Goal: Transaction & Acquisition: Obtain resource

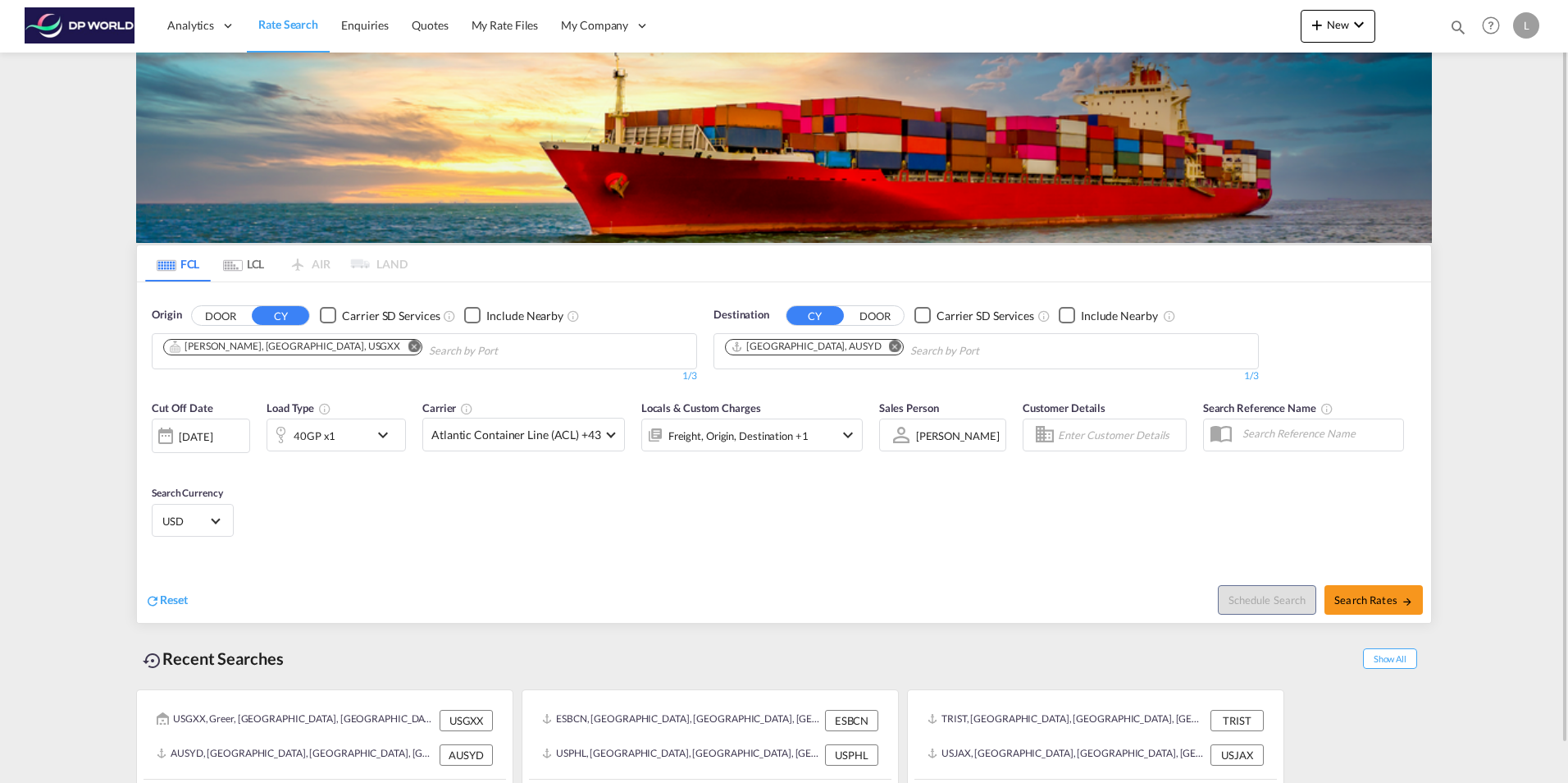
click at [407, 349] on md-icon "Remove" at bounding box center [413, 346] width 13 height 13
click at [889, 346] on md-icon "Remove" at bounding box center [894, 346] width 13 height 13
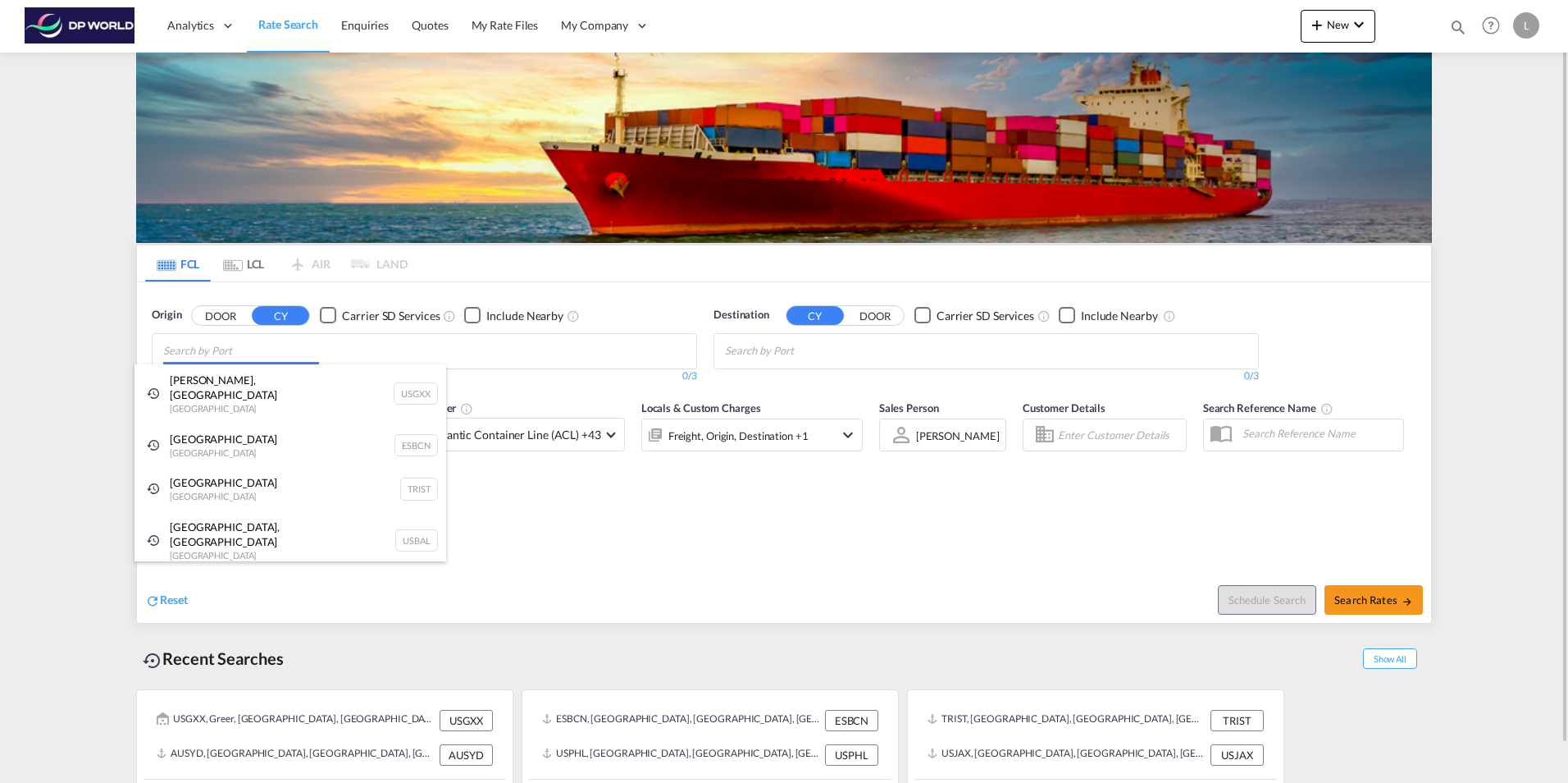
click at [195, 352] on body "Analytics Dashboard Rate Search Enquiries Quotes My Rate Files My Company" at bounding box center [784, 391] width 1568 height 783
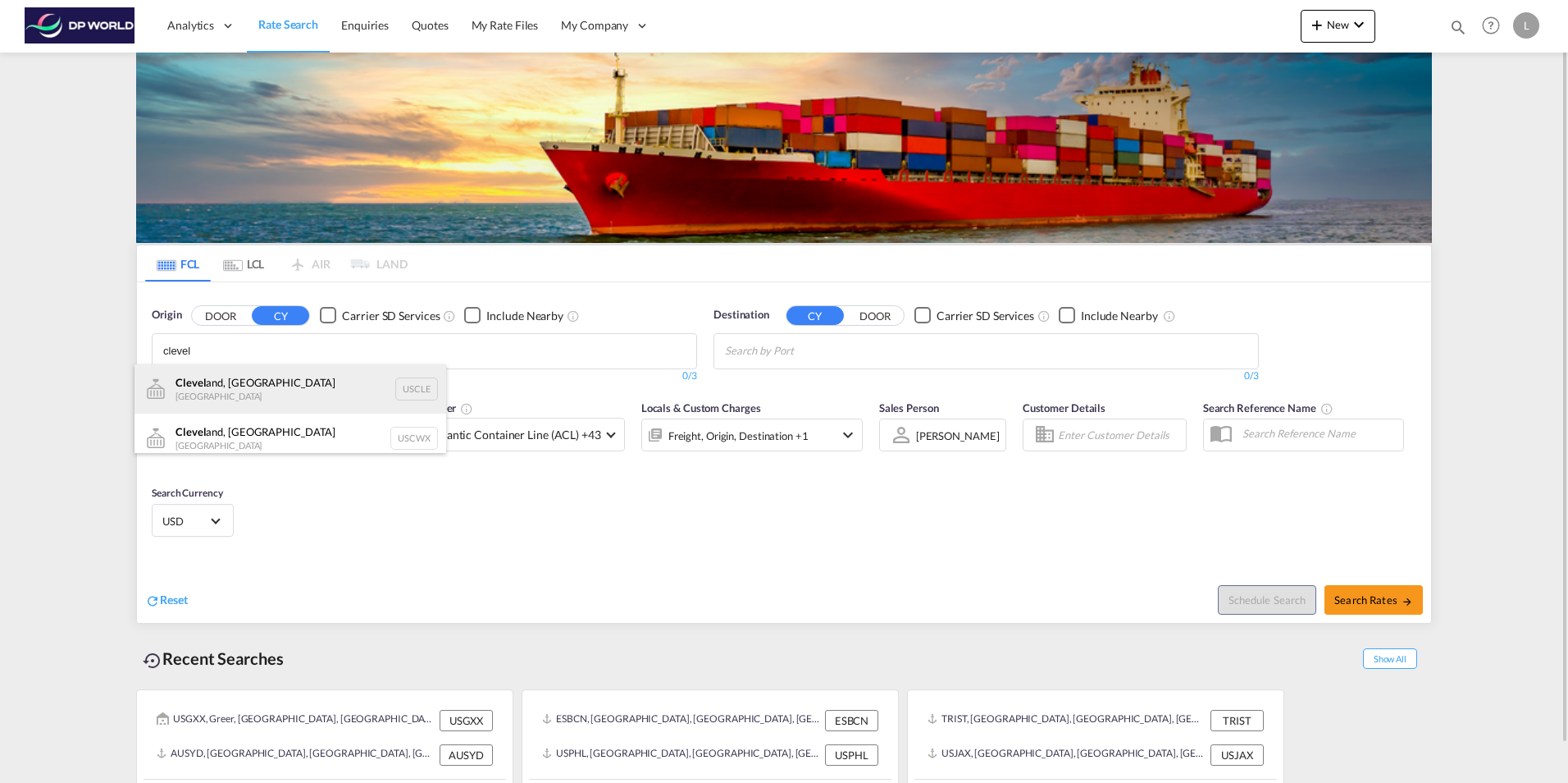
type input "clevel"
click at [260, 390] on div "Clevel and, OH [GEOGRAPHIC_DATA] USCLE" at bounding box center [289, 388] width 312 height 49
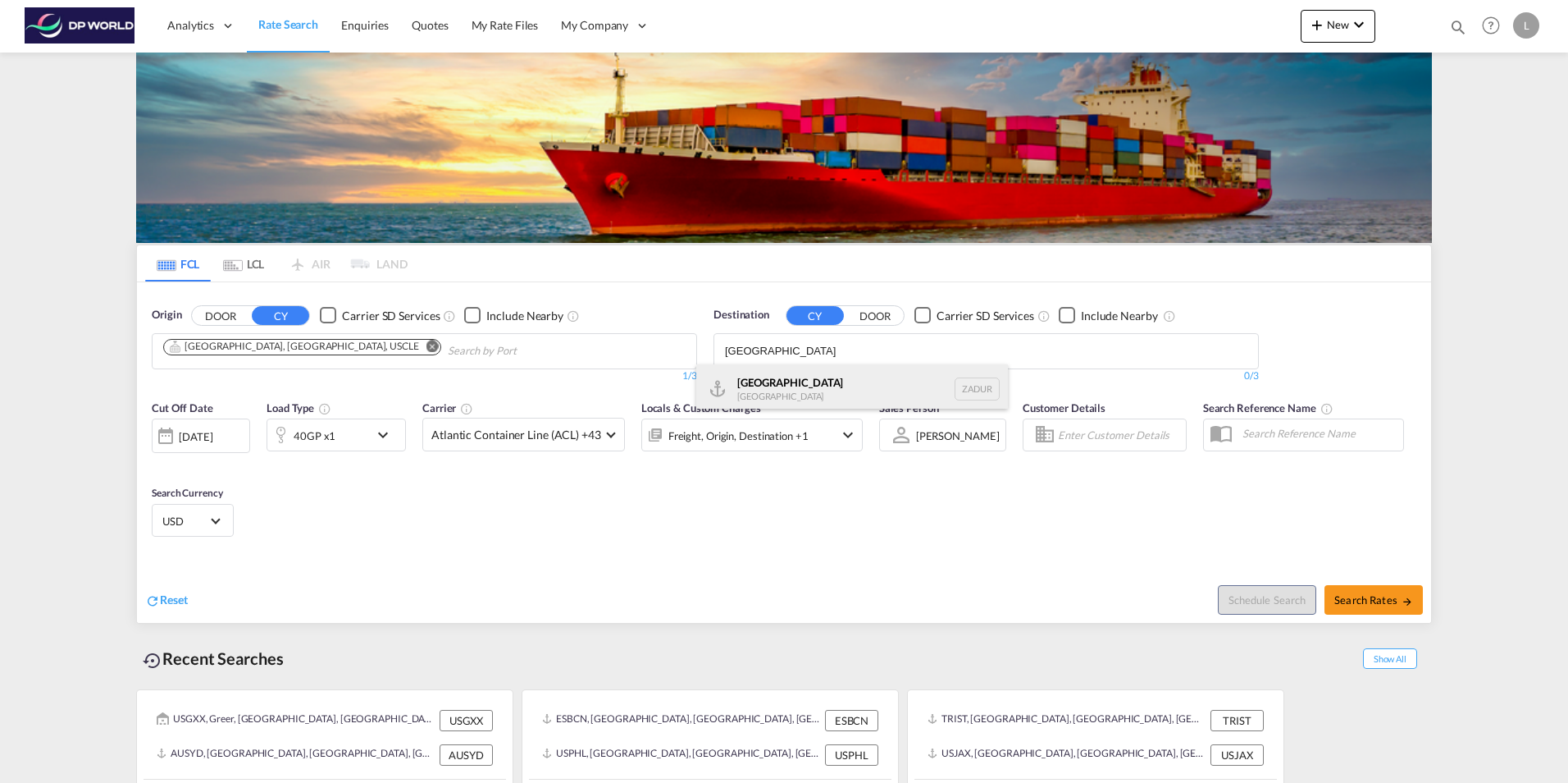
type input "[GEOGRAPHIC_DATA]"
click at [762, 389] on div "[GEOGRAPHIC_DATA] [GEOGRAPHIC_DATA] ZADUR" at bounding box center [852, 388] width 312 height 49
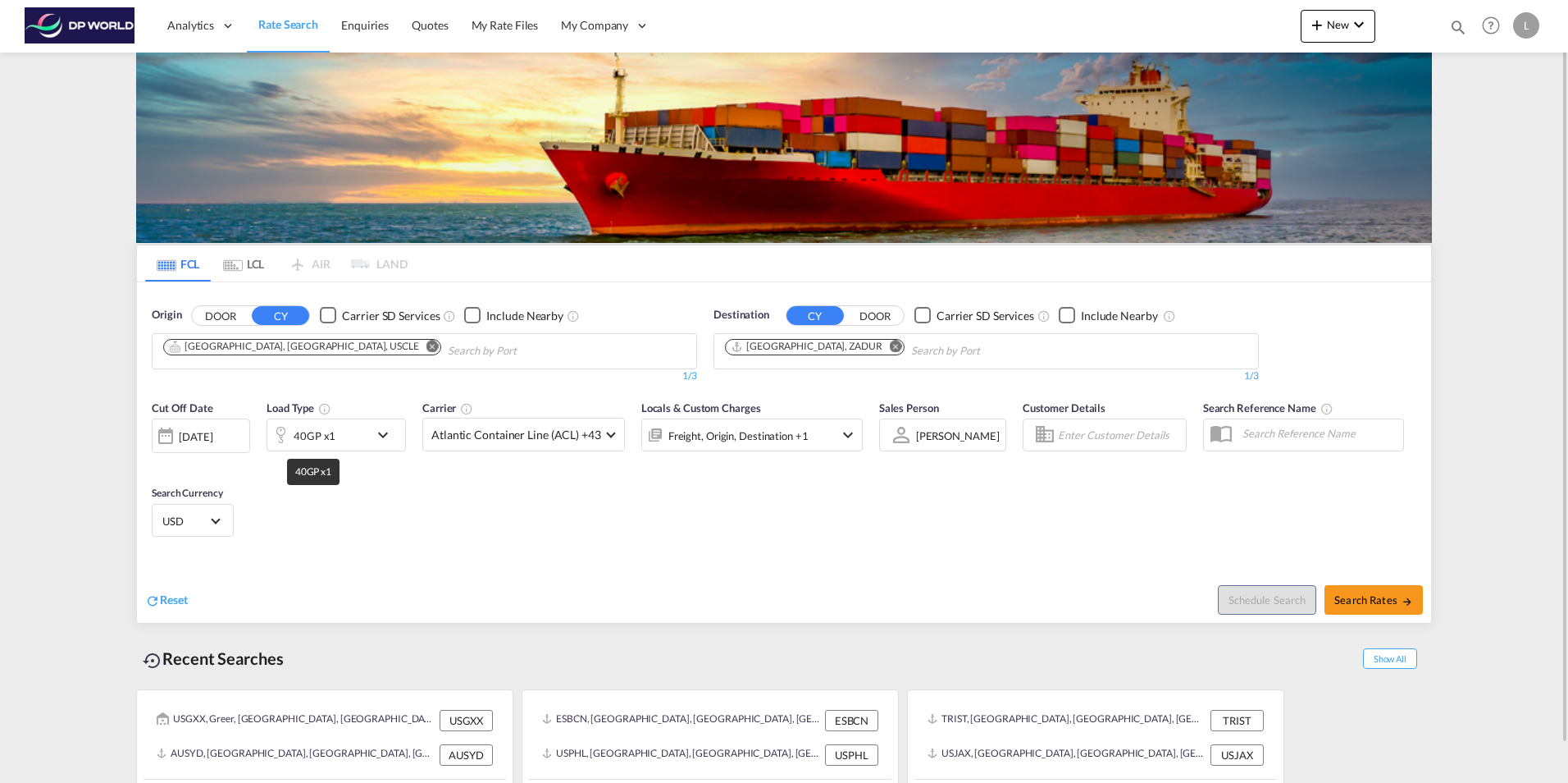
click at [320, 440] on div "40GP x1" at bounding box center [314, 435] width 41 height 23
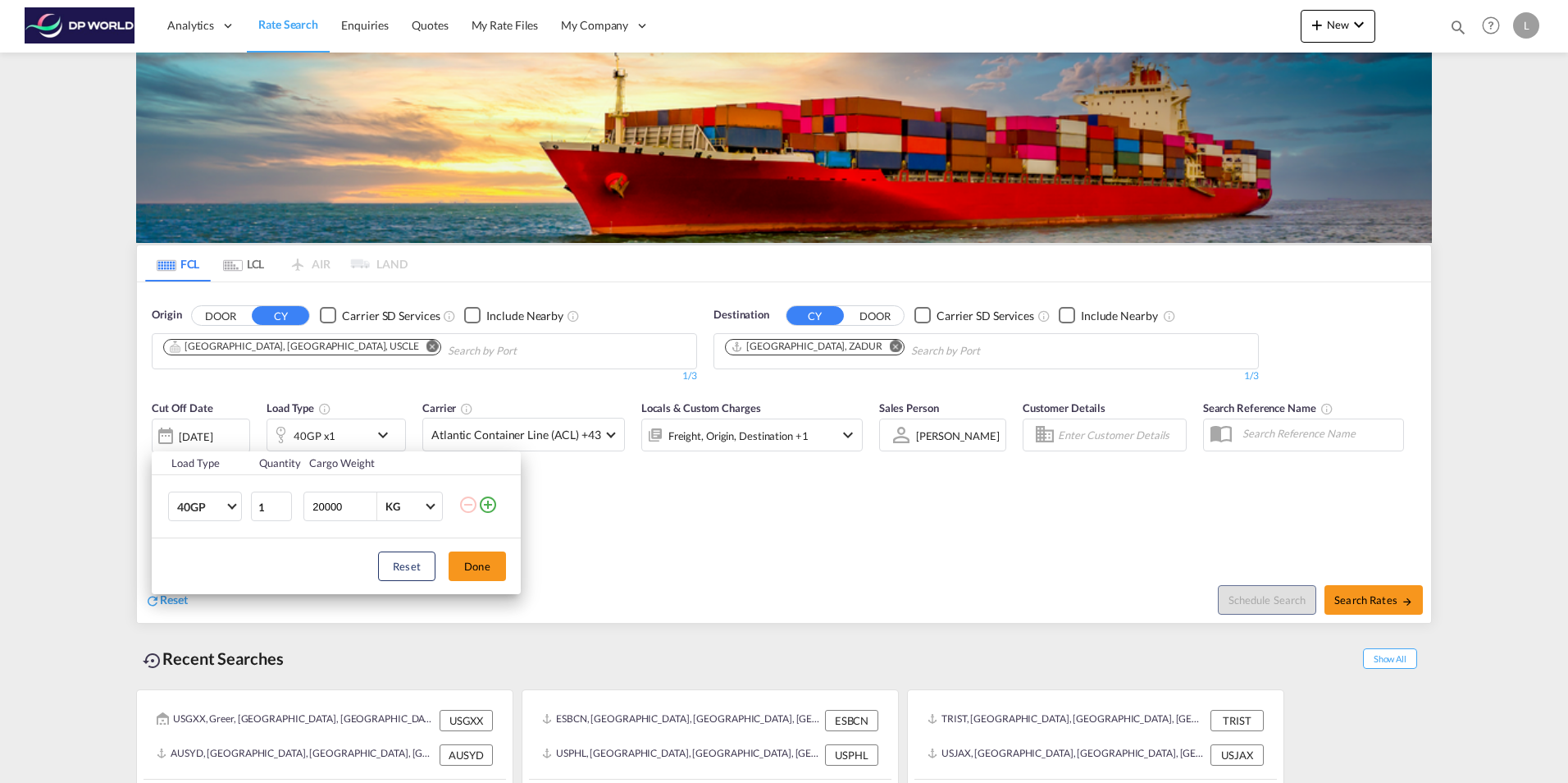
click at [886, 551] on div "Load Type Quantity Cargo Weight 40GP 20GP 40GP 40HC 45HC 20RE 40RE 40HR 20OT 40…" at bounding box center [784, 391] width 1568 height 783
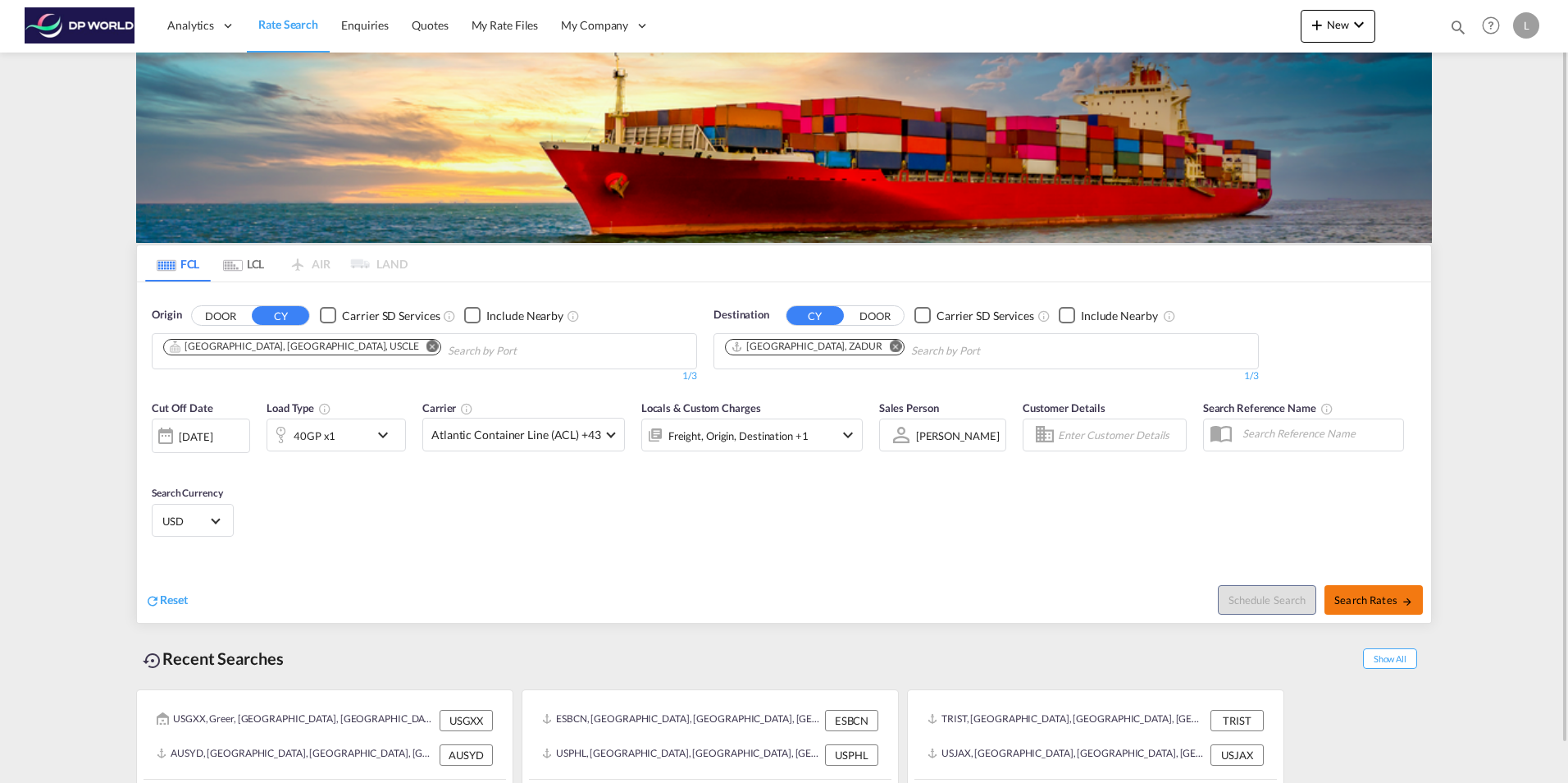
click at [1407, 598] on md-icon "icon-arrow-right" at bounding box center [1407, 601] width 12 height 12
type input "USCLE to ZADUR / [DATE]"
